Goal: Find specific page/section: Find specific page/section

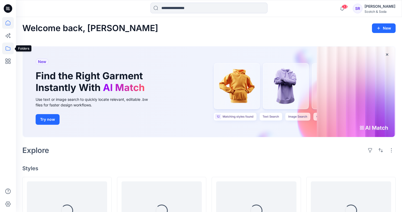
click at [7, 47] on icon at bounding box center [8, 49] width 12 height 12
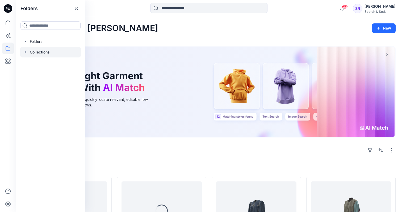
click at [38, 52] on p "Collections" at bounding box center [40, 52] width 20 height 6
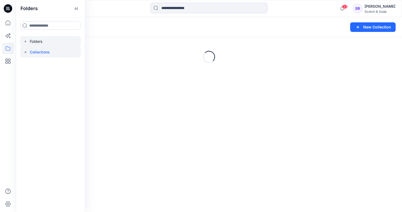
click at [36, 42] on div at bounding box center [50, 41] width 61 height 11
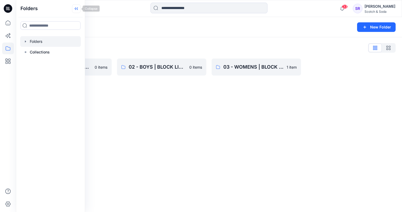
click at [77, 10] on icon at bounding box center [76, 8] width 9 height 9
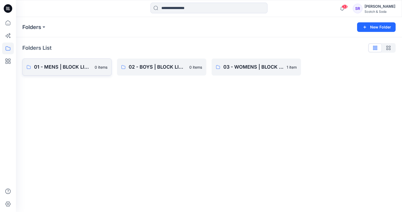
click at [62, 69] on p "01 - MENS | BLOCK LIBRARY" at bounding box center [62, 66] width 57 height 7
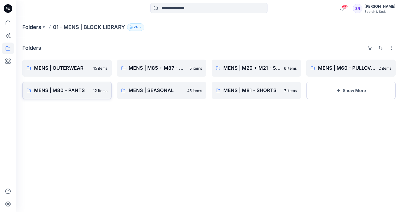
click at [62, 87] on p "MENS | M80 - PANTS" at bounding box center [62, 90] width 56 height 7
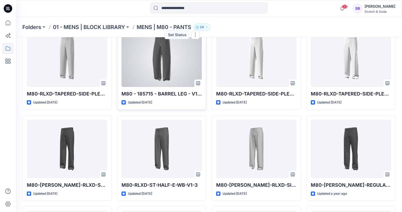
scroll to position [38, 0]
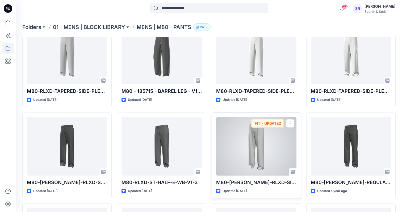
click at [266, 169] on div at bounding box center [256, 146] width 80 height 58
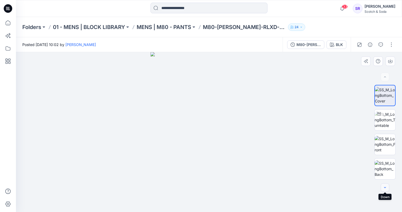
click at [385, 188] on icon "button" at bounding box center [385, 187] width 4 height 4
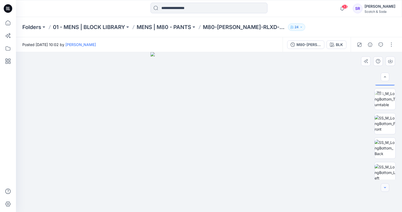
click at [385, 188] on icon "button" at bounding box center [385, 187] width 4 height 4
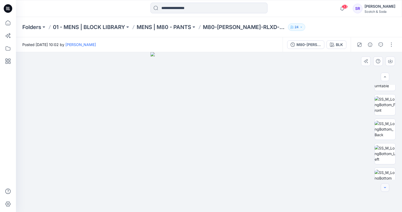
click at [385, 188] on icon "button" at bounding box center [385, 187] width 4 height 4
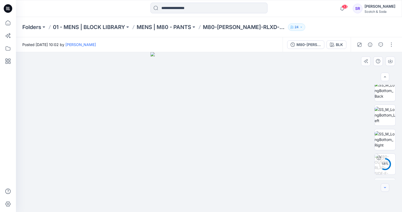
click at [385, 188] on icon "button" at bounding box center [385, 187] width 4 height 4
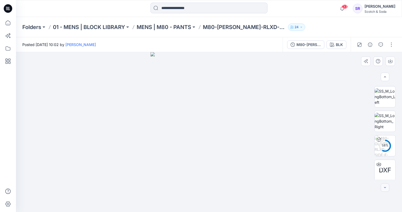
click at [385, 188] on icon "button" at bounding box center [385, 187] width 4 height 4
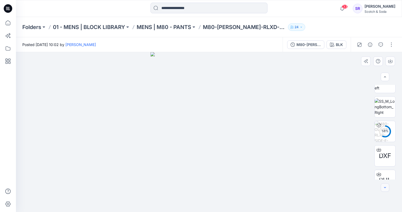
click at [385, 188] on icon "button" at bounding box center [385, 187] width 4 height 4
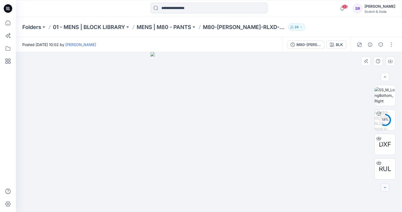
click at [385, 188] on div at bounding box center [385, 187] width 9 height 9
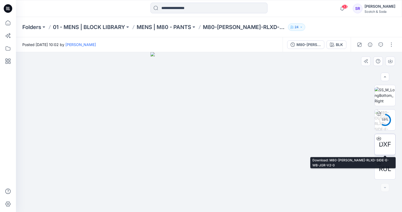
click at [378, 137] on icon at bounding box center [379, 138] width 4 height 4
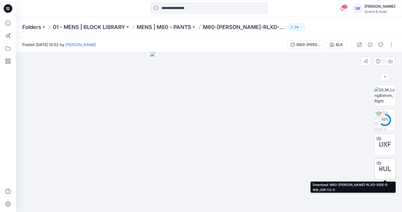
click at [379, 164] on icon at bounding box center [379, 163] width 4 height 4
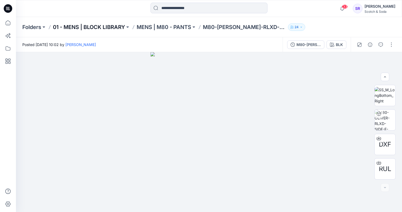
click at [81, 27] on p "01 - MENS | BLOCK LIBRARY" at bounding box center [89, 26] width 72 height 7
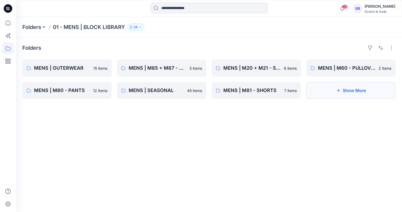
click at [349, 90] on button "Show More" at bounding box center [350, 90] width 89 height 17
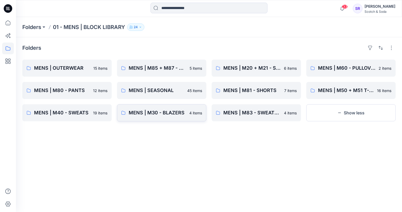
click at [148, 114] on p "MENS | M30 - BLAZERS" at bounding box center [157, 112] width 57 height 7
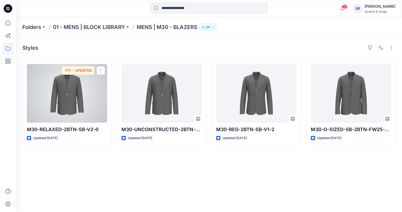
click at [71, 110] on div at bounding box center [67, 93] width 80 height 58
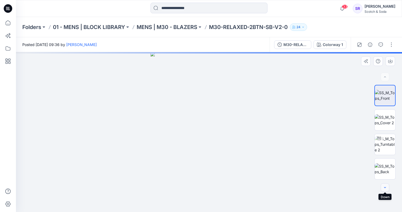
click at [385, 188] on icon "button" at bounding box center [385, 187] width 4 height 4
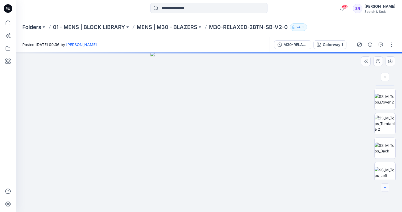
click at [385, 188] on icon "button" at bounding box center [385, 187] width 4 height 4
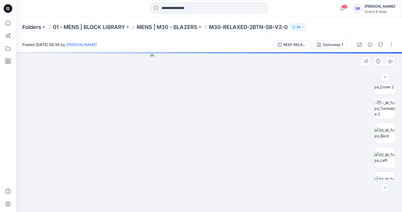
click at [385, 188] on icon "button" at bounding box center [385, 187] width 4 height 4
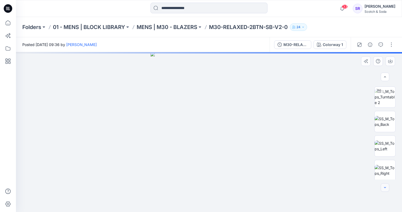
click at [385, 188] on icon "button" at bounding box center [385, 187] width 4 height 4
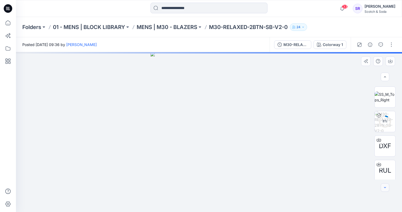
click at [385, 188] on icon "button" at bounding box center [385, 187] width 4 height 4
click at [385, 188] on div at bounding box center [385, 187] width 9 height 9
click at [380, 138] on icon at bounding box center [379, 138] width 4 height 4
click at [379, 162] on icon at bounding box center [379, 163] width 4 height 4
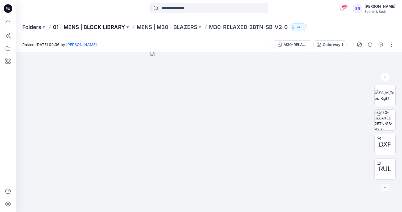
click at [102, 30] on p "01 - MENS | BLOCK LIBRARY" at bounding box center [89, 26] width 72 height 7
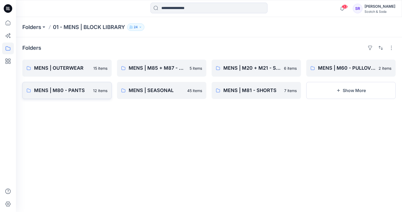
click at [61, 86] on link "MENS | M80 - PANTS 12 items" at bounding box center [66, 90] width 89 height 17
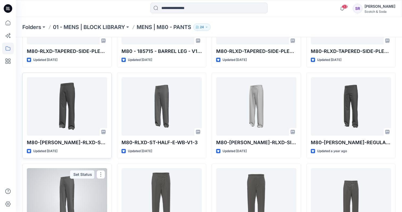
scroll to position [37, 0]
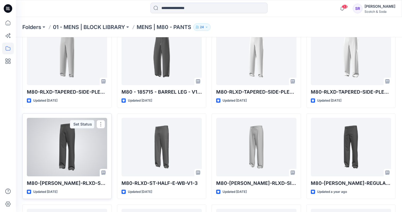
click at [61, 161] on div at bounding box center [67, 147] width 80 height 58
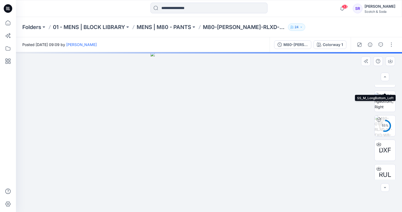
scroll to position [122, 0]
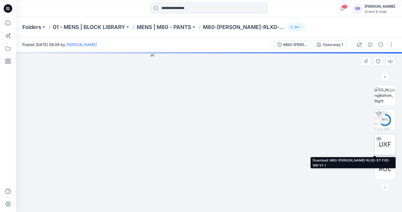
click at [380, 139] on icon at bounding box center [379, 138] width 4 height 4
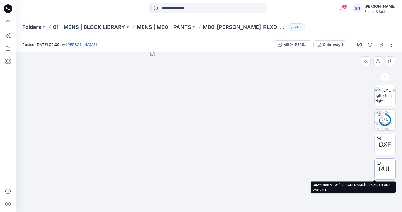
click at [379, 163] on icon at bounding box center [379, 162] width 2 height 3
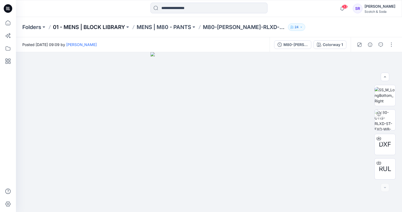
click at [98, 27] on p "01 - MENS | BLOCK LIBRARY" at bounding box center [89, 26] width 72 height 7
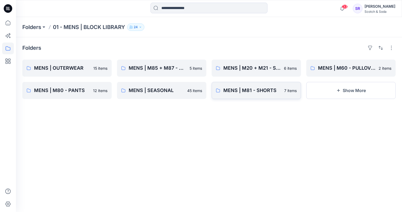
click at [268, 90] on p "MENS | M81 - SHORTS" at bounding box center [252, 90] width 58 height 7
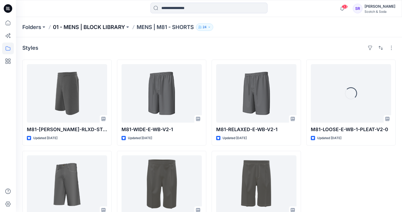
click at [100, 25] on p "01 - MENS | BLOCK LIBRARY" at bounding box center [89, 26] width 72 height 7
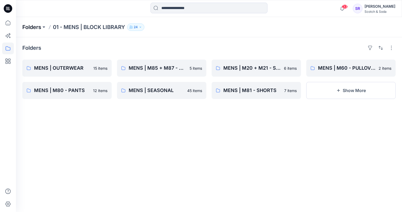
click at [31, 28] on p "Folders" at bounding box center [31, 26] width 19 height 7
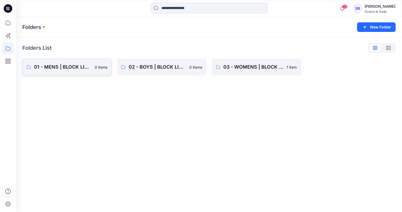
click at [55, 67] on p "01 - MENS | BLOCK LIBRARY" at bounding box center [62, 66] width 57 height 7
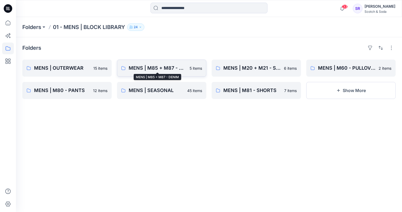
click at [166, 69] on p "MENS | M85 + M87 - DENIM" at bounding box center [158, 67] width 58 height 7
